Goal: Find specific page/section: Find specific page/section

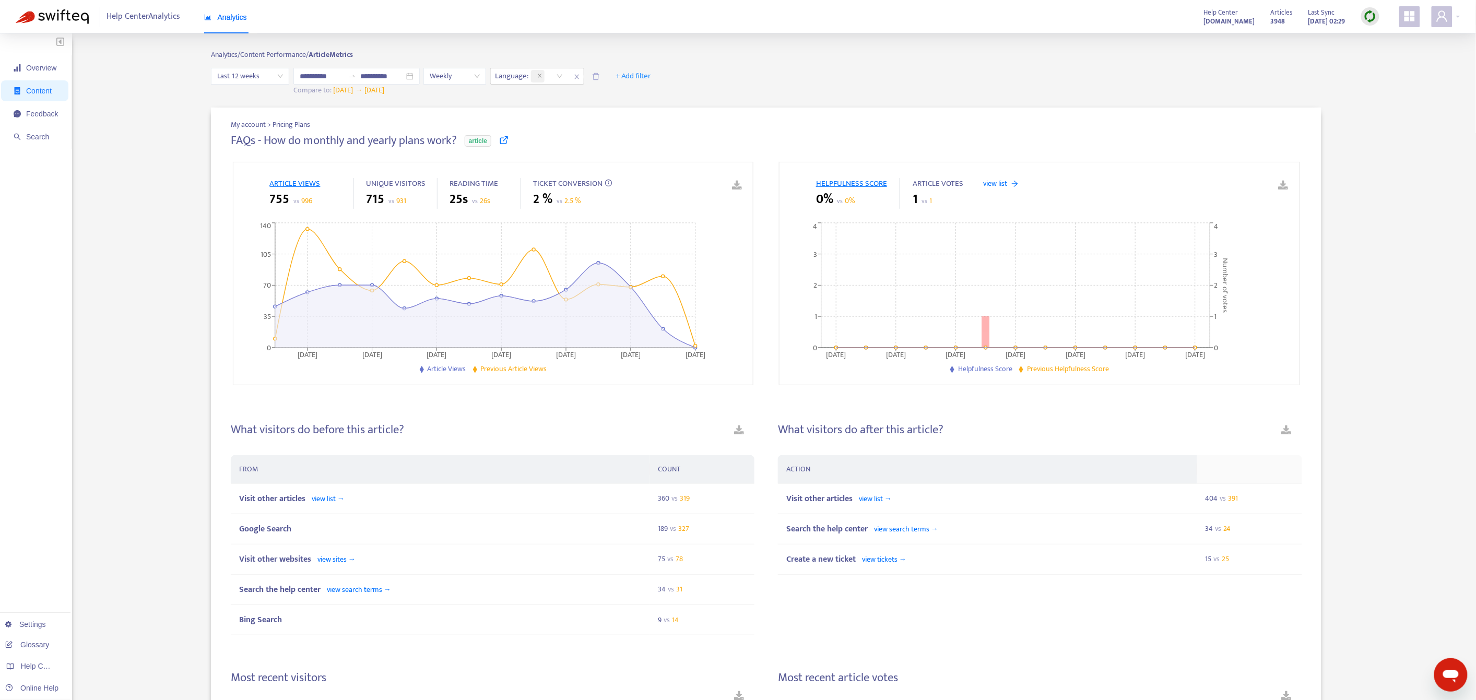
click at [54, 82] on span "Content" at bounding box center [36, 90] width 44 height 21
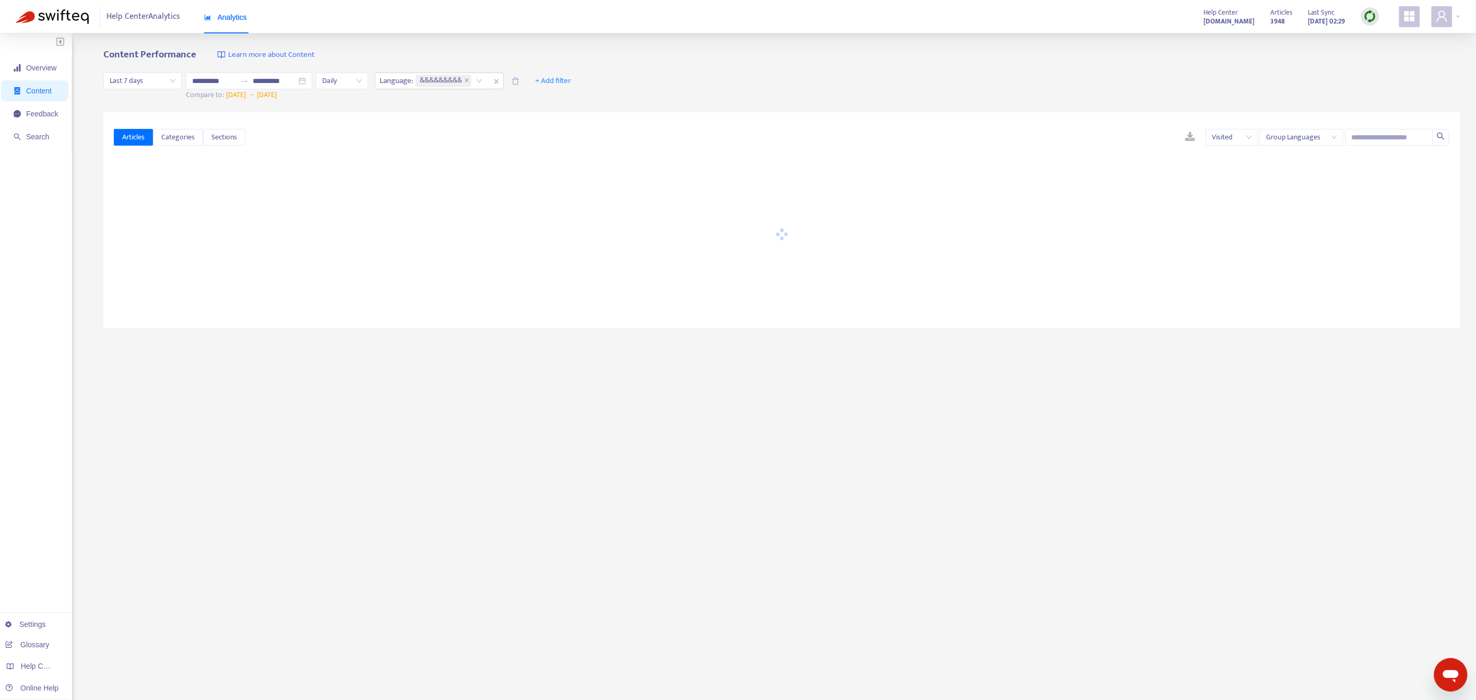
type input "**********"
click at [427, 80] on icon "close" at bounding box center [424, 80] width 5 height 5
